Goal: Information Seeking & Learning: Find specific fact

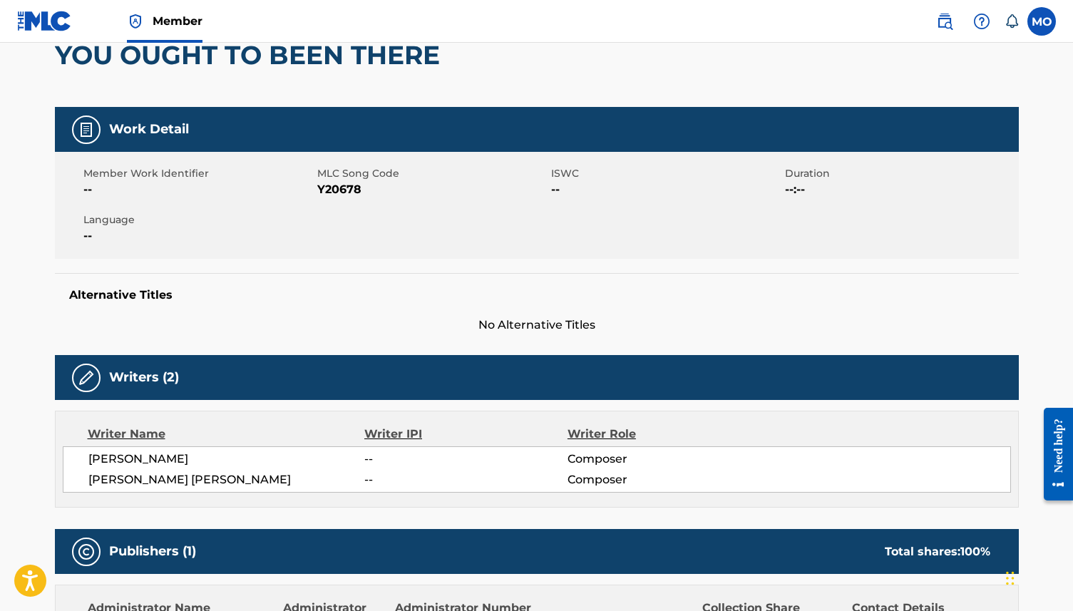
scroll to position [134, 0]
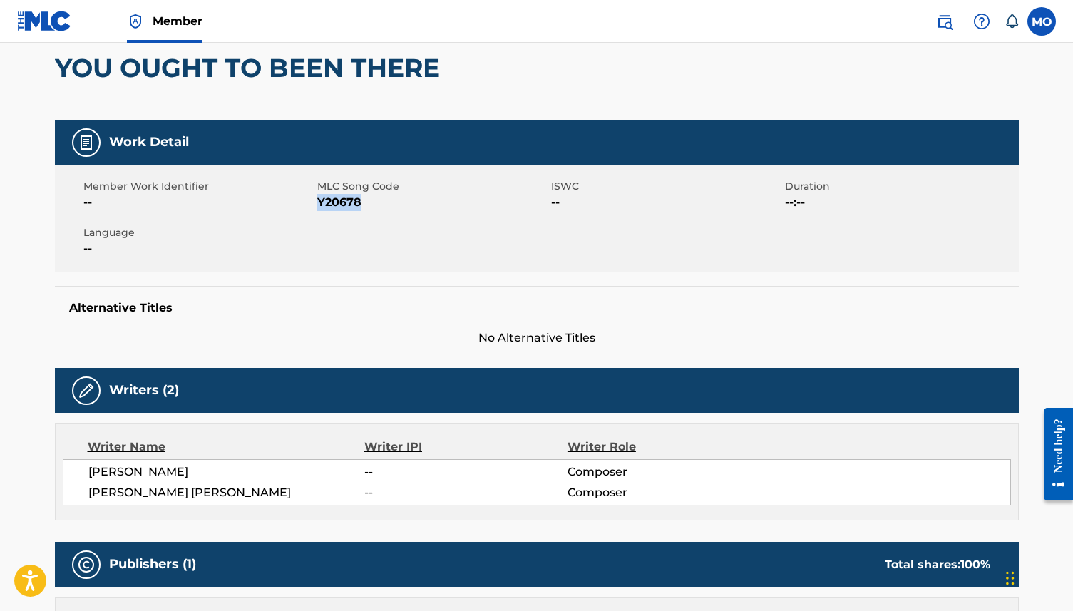
drag, startPoint x: 365, startPoint y: 203, endPoint x: 319, endPoint y: 202, distance: 45.6
click at [319, 202] on span "Y20678" at bounding box center [432, 202] width 230 height 17
copy span "Y20678"
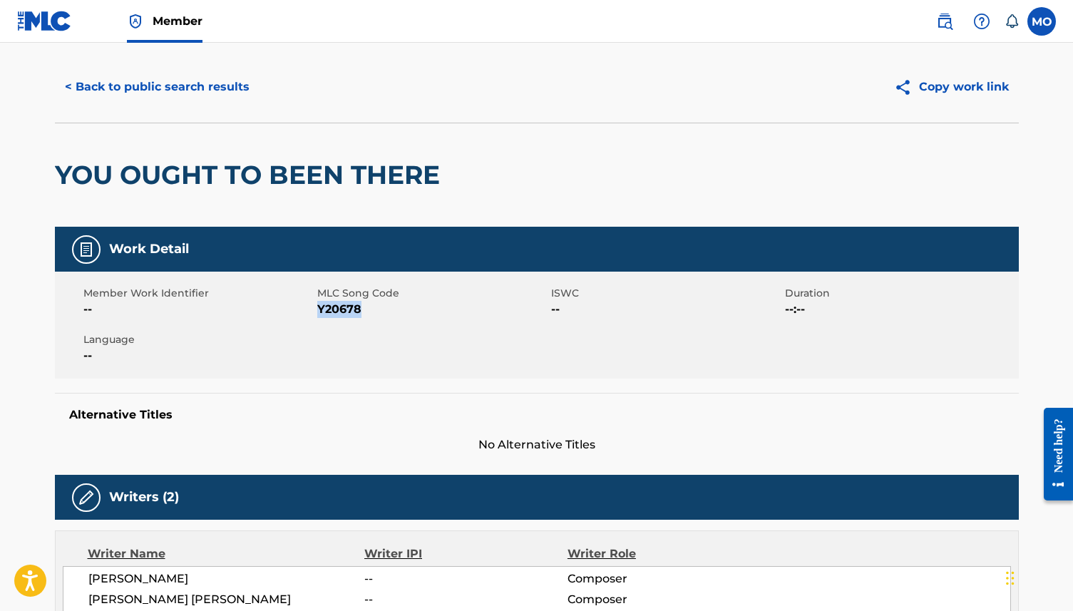
scroll to position [0, 0]
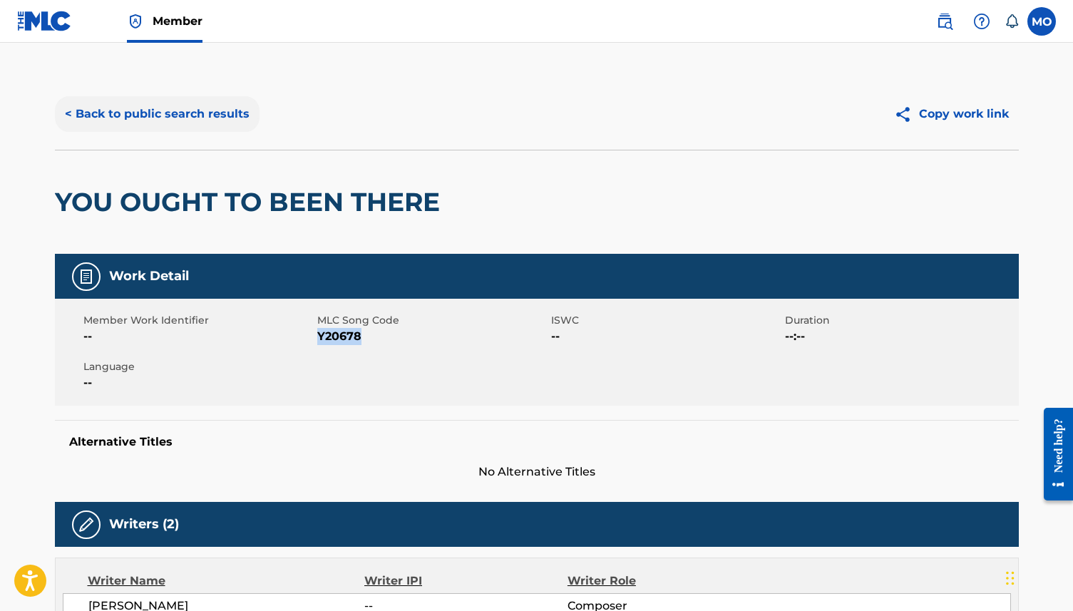
click at [160, 115] on button "< Back to public search results" at bounding box center [157, 114] width 205 height 36
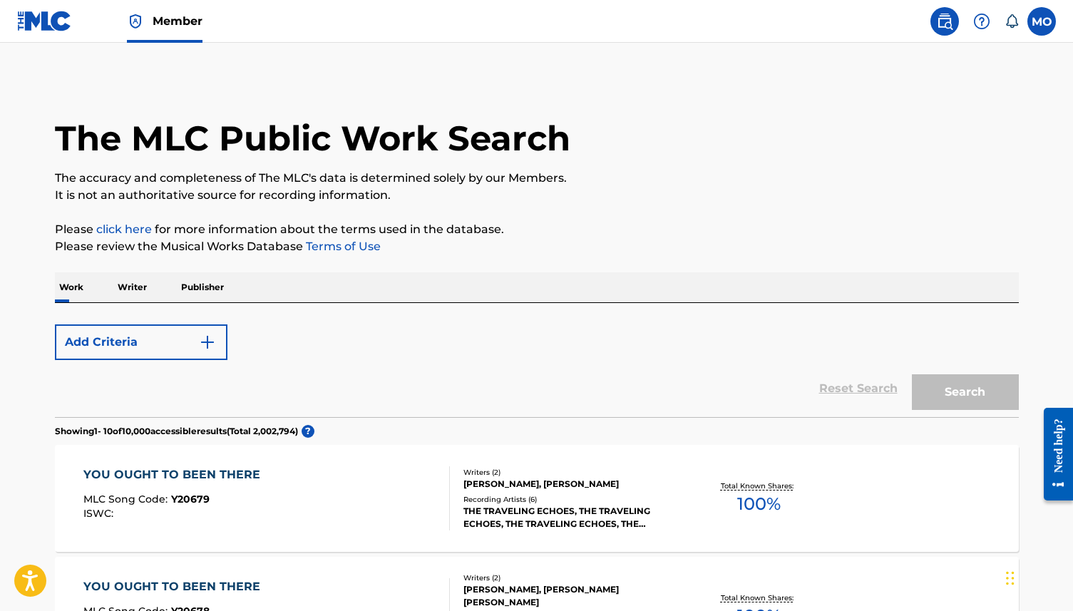
scroll to position [147, 0]
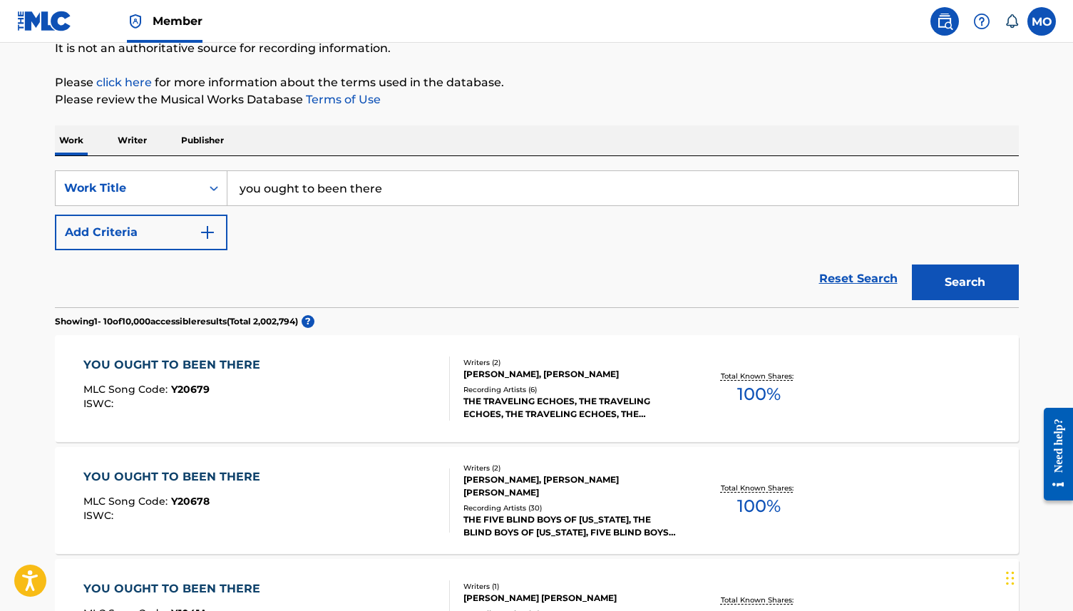
drag, startPoint x: 400, startPoint y: 190, endPoint x: 250, endPoint y: 185, distance: 149.8
click at [250, 185] on input "you ought to been there" at bounding box center [622, 188] width 791 height 34
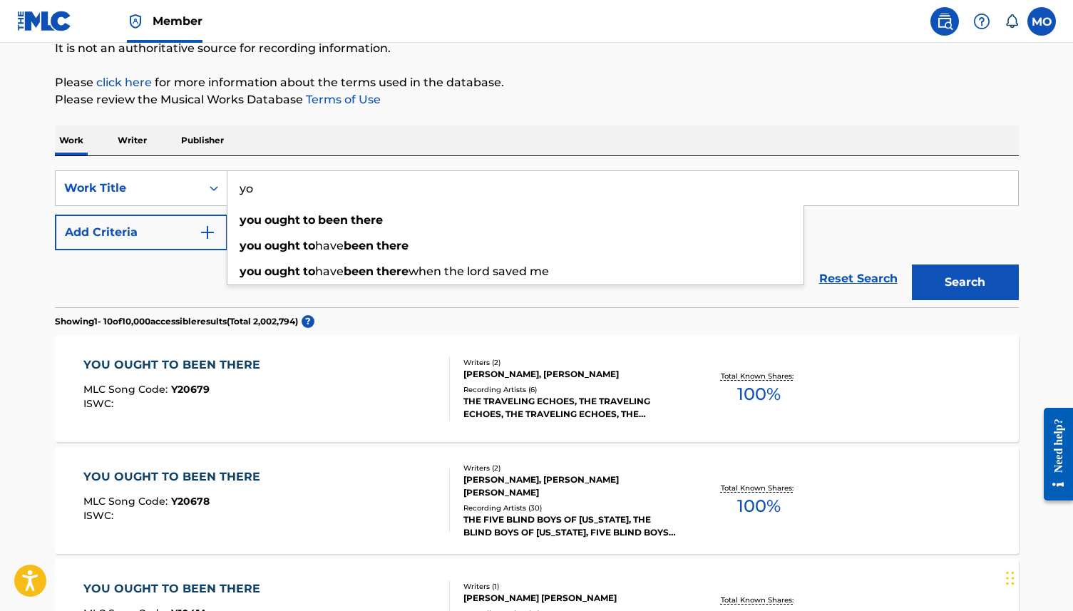
type input "y"
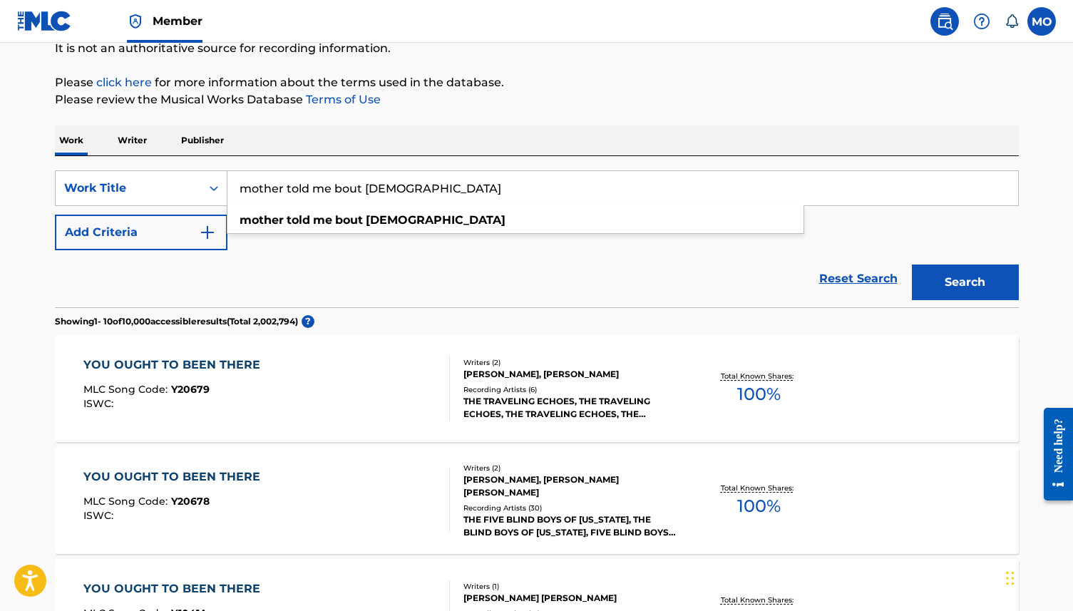
type input "mother told me bout [DEMOGRAPHIC_DATA]"
click at [912, 264] on button "Search" at bounding box center [965, 282] width 107 height 36
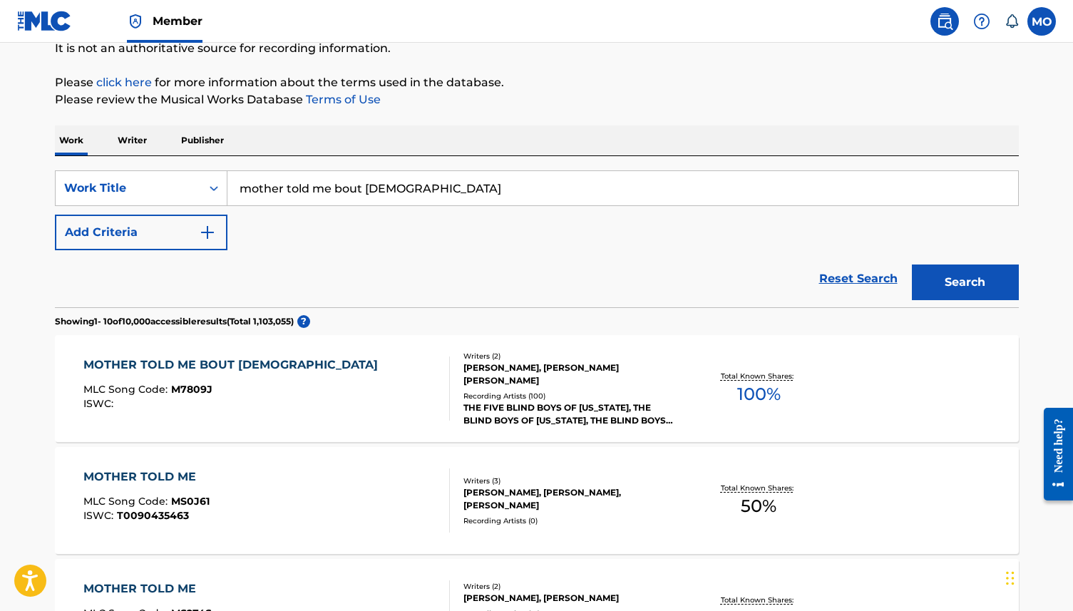
click at [236, 360] on div "MOTHER TOLD ME BOUT [DEMOGRAPHIC_DATA]" at bounding box center [234, 364] width 302 height 17
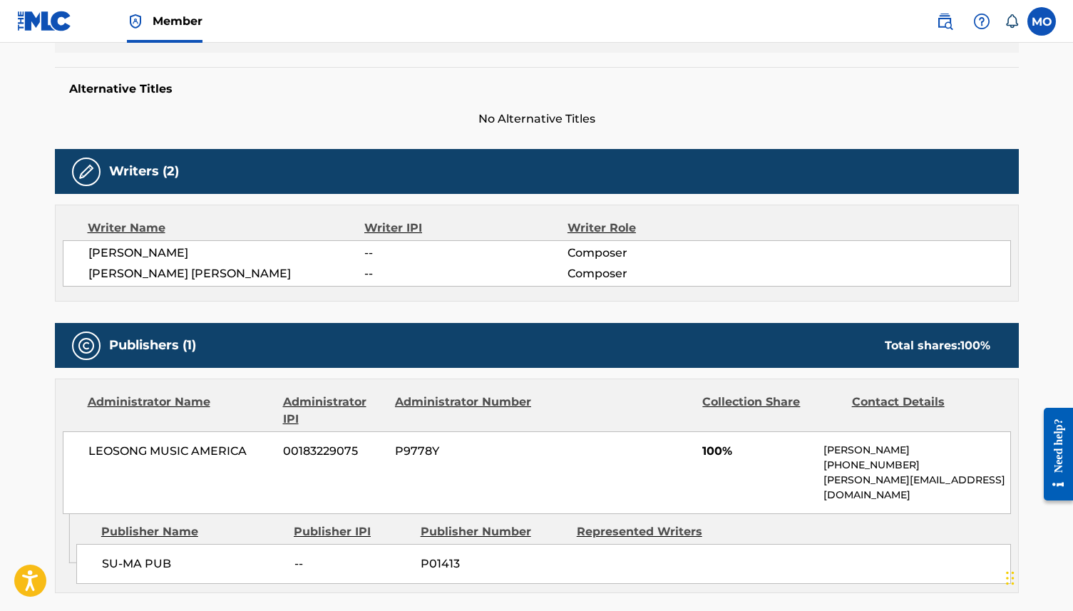
scroll to position [389, 0]
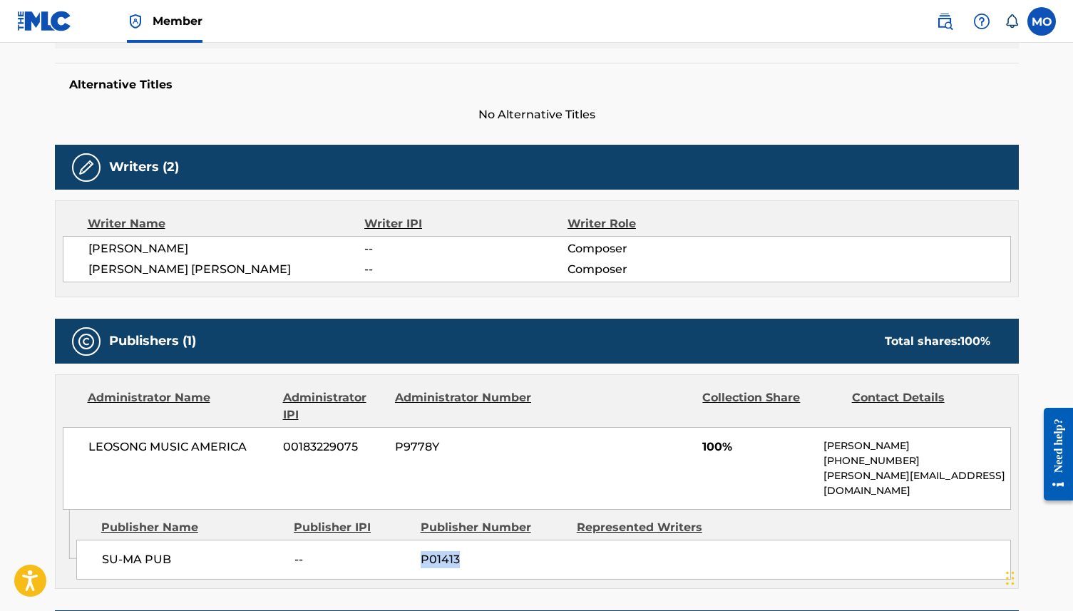
drag, startPoint x: 473, startPoint y: 507, endPoint x: 422, endPoint y: 510, distance: 50.7
click at [421, 551] on span "P01413" at bounding box center [493, 559] width 145 height 17
copy span "P01413"
drag, startPoint x: 451, startPoint y: 413, endPoint x: 393, endPoint y: 412, distance: 57.8
click at [393, 427] on div "LEOSONG MUSIC AMERICA 00183229075 P9778Y 100% [PERSON_NAME] [PHONE_NUMBER] [PER…" at bounding box center [537, 468] width 948 height 83
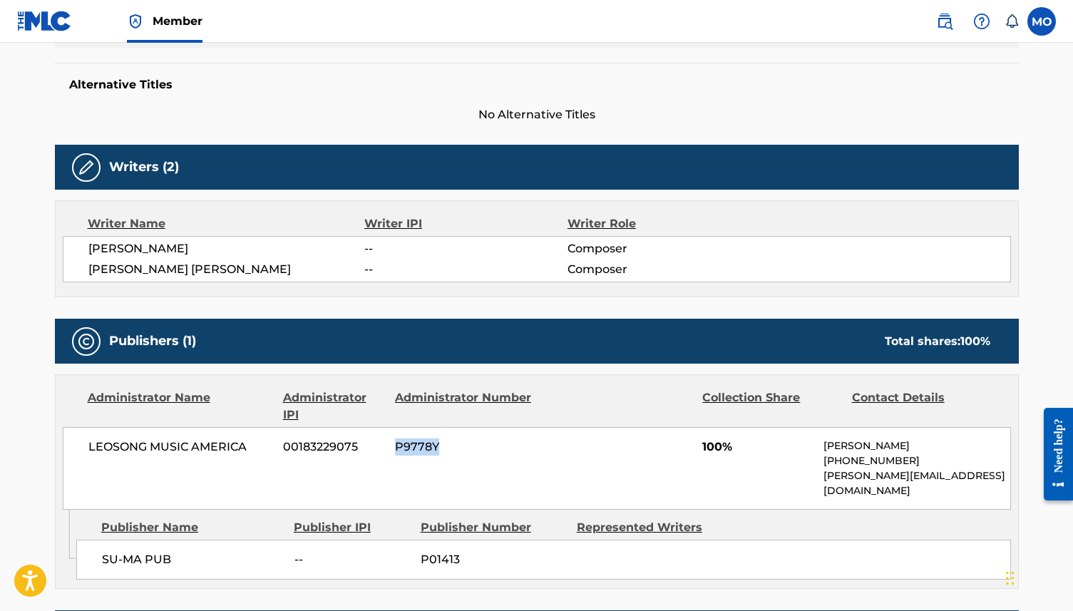
copy span "P9778Y"
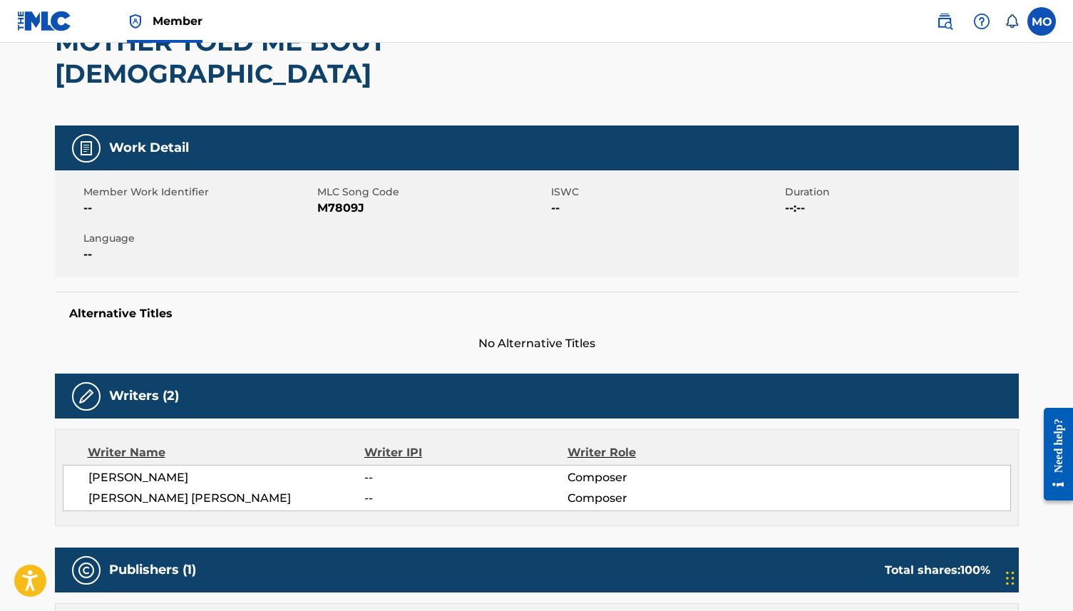
scroll to position [145, 0]
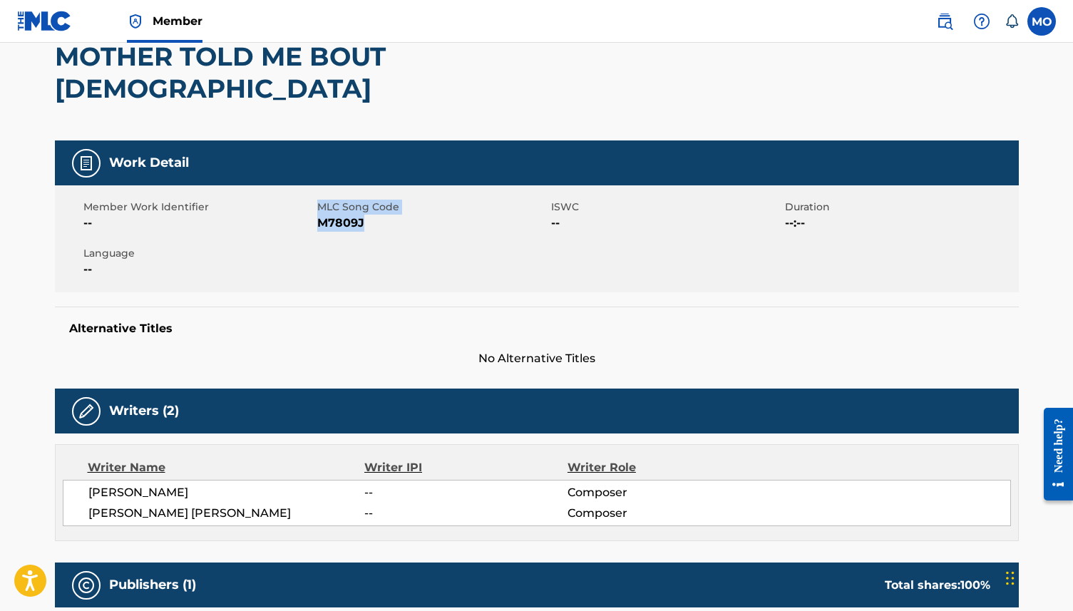
drag, startPoint x: 374, startPoint y: 186, endPoint x: 313, endPoint y: 190, distance: 61.4
click at [313, 190] on div "Member Work Identifier -- MLC Song Code M7809J ISWC -- Duration --:-- Language …" at bounding box center [537, 238] width 964 height 107
click at [372, 215] on span "M7809J" at bounding box center [432, 223] width 230 height 17
drag, startPoint x: 372, startPoint y: 190, endPoint x: 325, endPoint y: 192, distance: 47.1
click at [325, 215] on span "M7809J" at bounding box center [432, 223] width 230 height 17
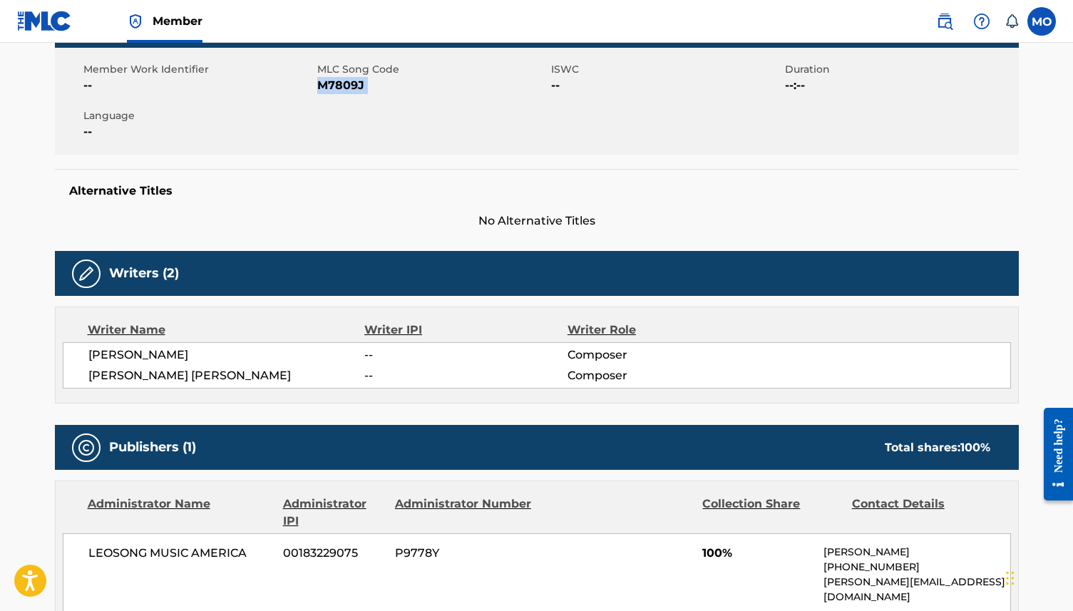
scroll to position [0, 0]
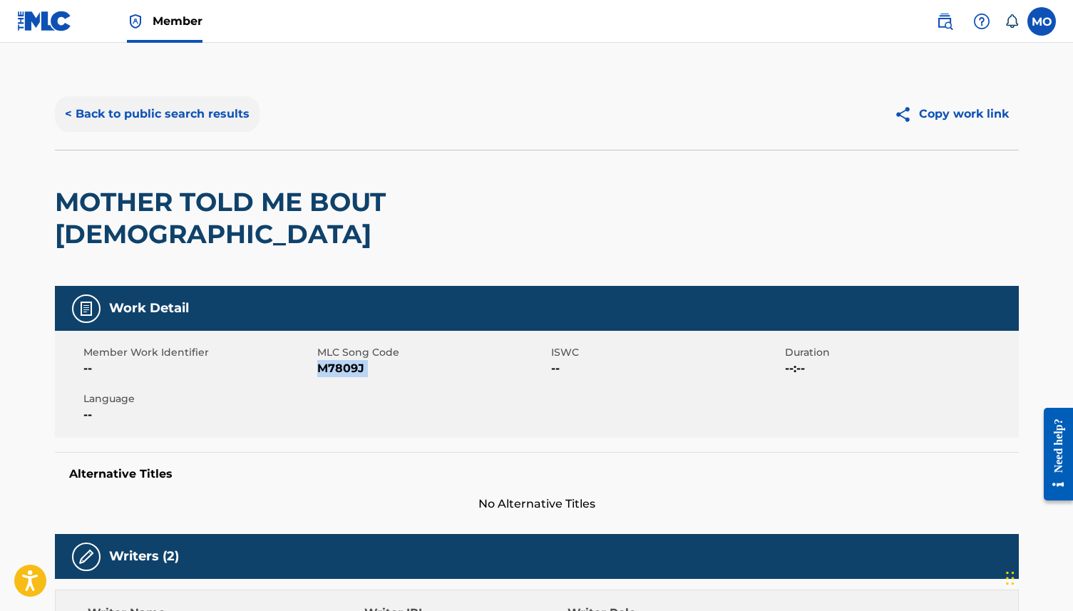
click at [203, 115] on button "< Back to public search results" at bounding box center [157, 114] width 205 height 36
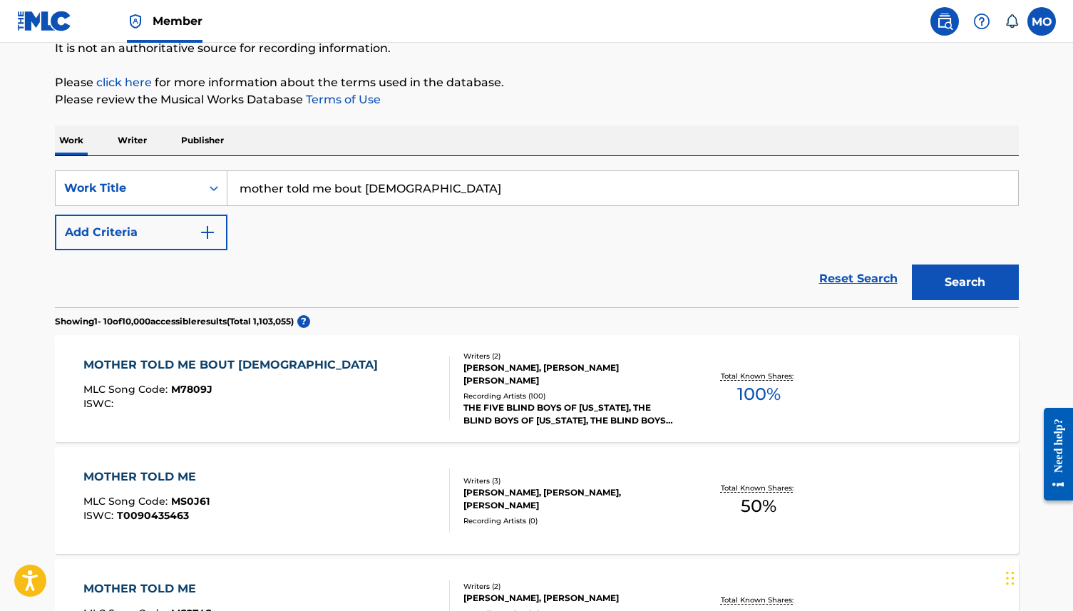
drag, startPoint x: 407, startPoint y: 187, endPoint x: 241, endPoint y: 187, distance: 166.1
click at [241, 187] on input "mother told me bout [DEMOGRAPHIC_DATA]" at bounding box center [622, 188] width 791 height 34
type input "I'm just another soilder"
click at [939, 284] on button "Search" at bounding box center [965, 282] width 107 height 36
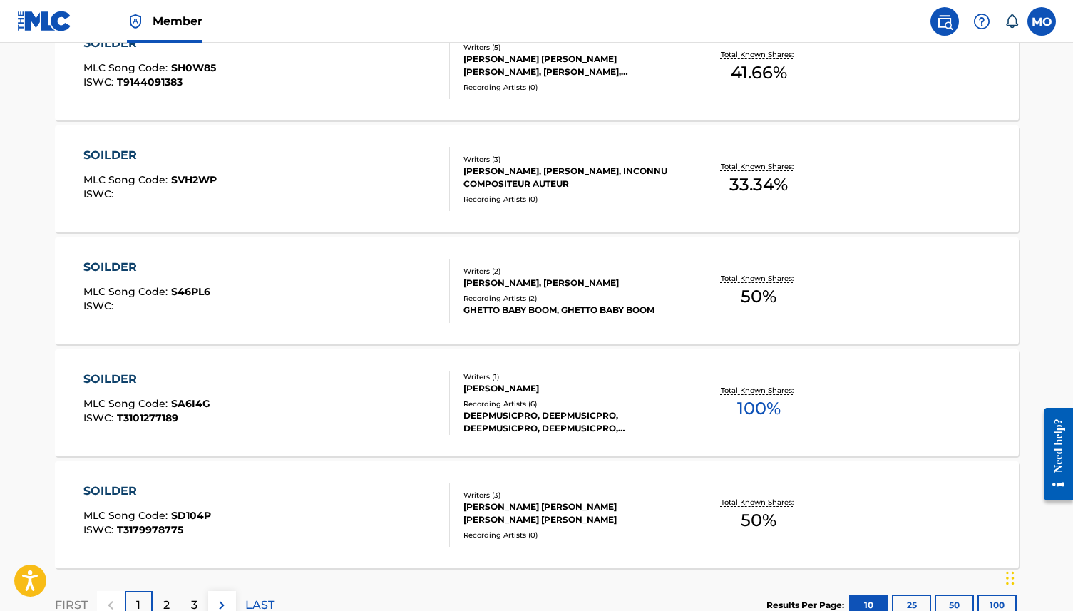
scroll to position [1134, 0]
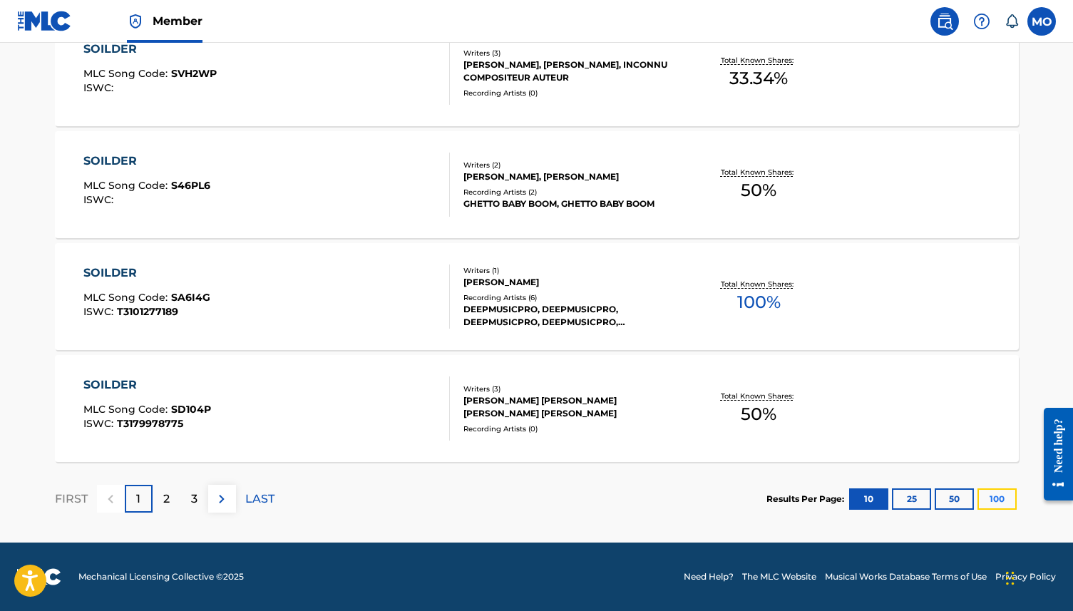
click at [1011, 495] on button "100" at bounding box center [996, 498] width 39 height 21
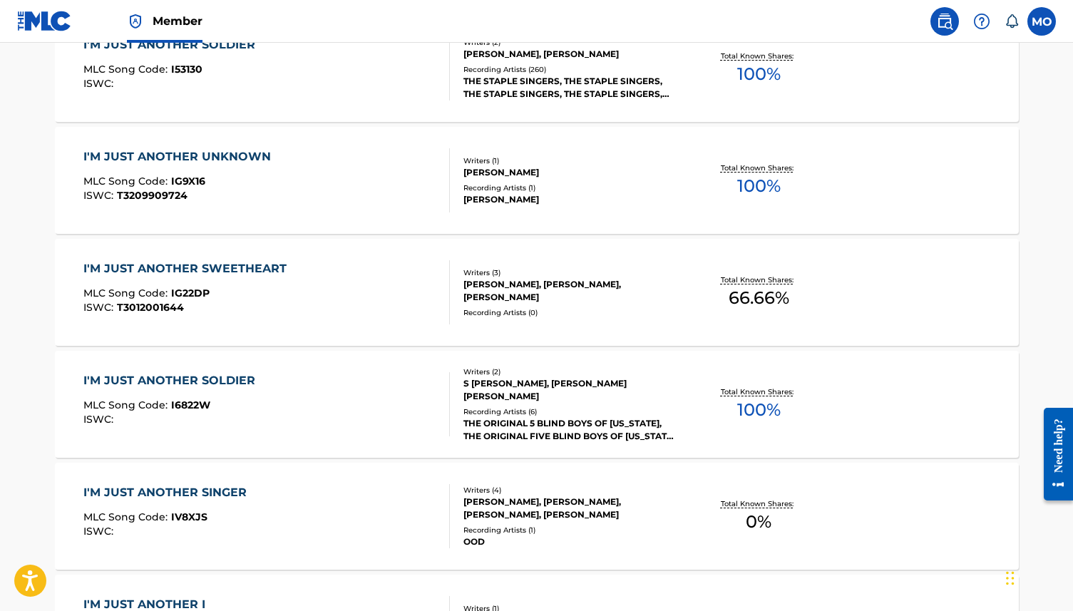
scroll to position [2487, 0]
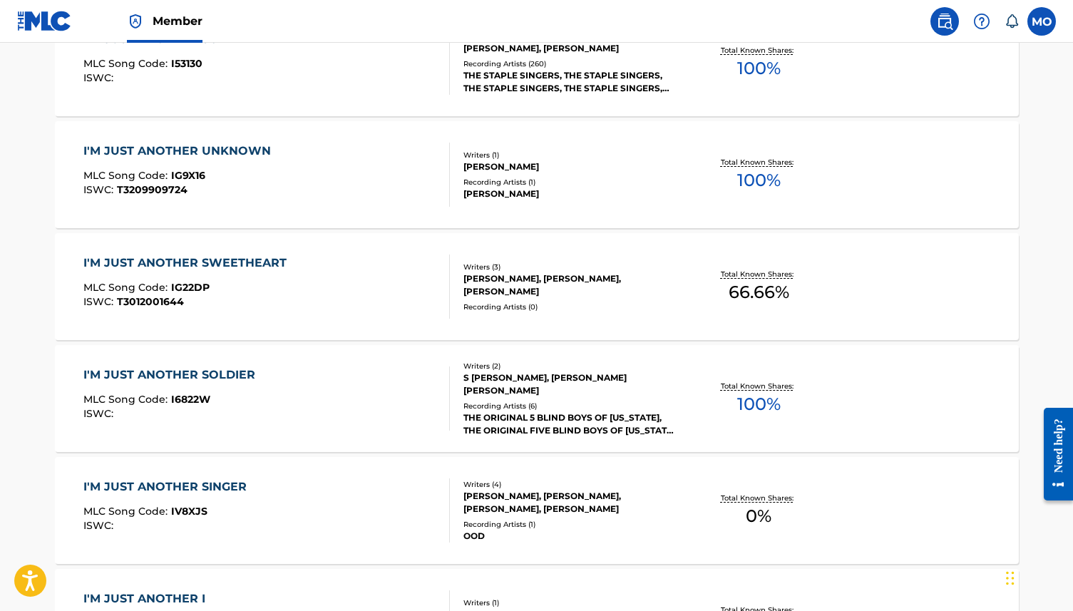
click at [231, 373] on div "I'M JUST ANOTHER SOLDIER" at bounding box center [172, 374] width 179 height 17
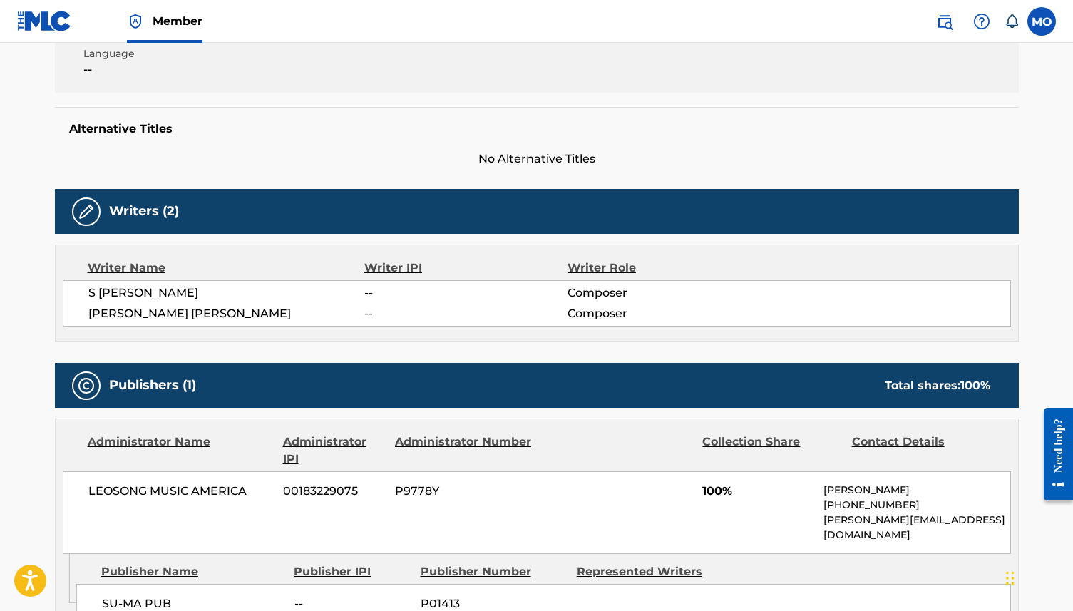
scroll to position [312, 0]
